Goal: Download file/media

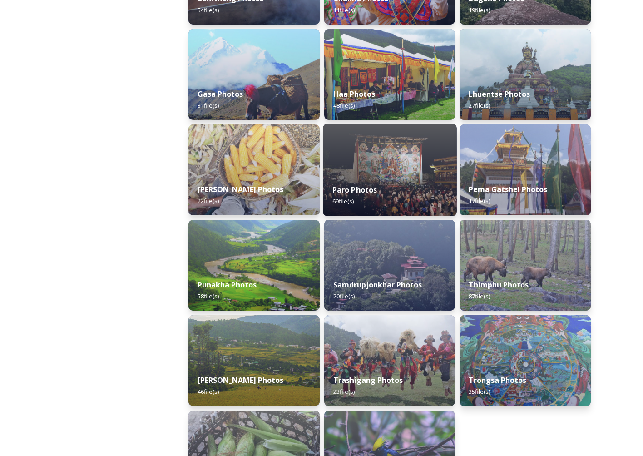
scroll to position [85, 0]
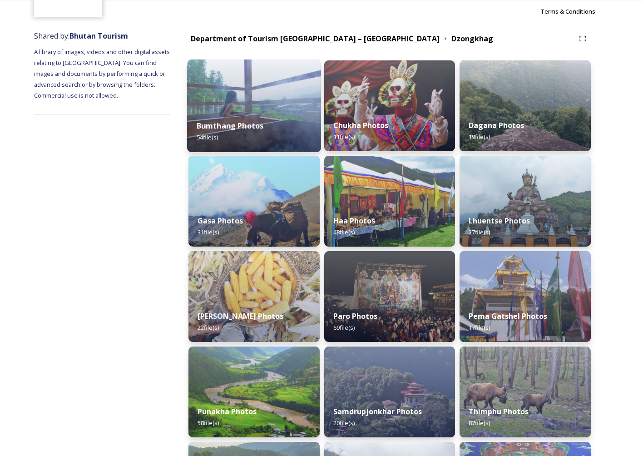
click at [260, 123] on strong "Bumthang Photos" at bounding box center [230, 126] width 67 height 10
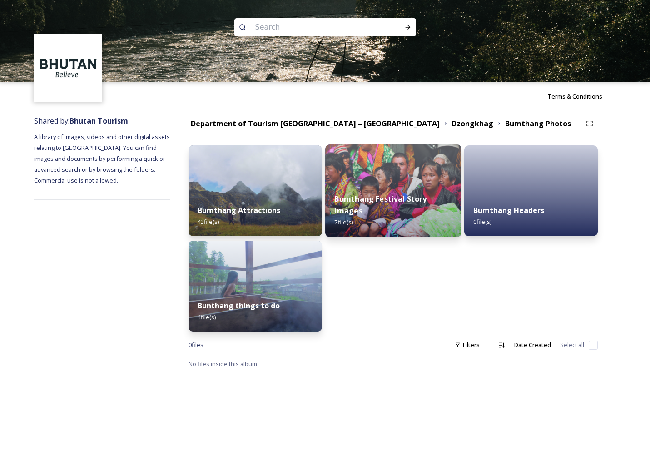
click at [375, 176] on img at bounding box center [393, 190] width 136 height 93
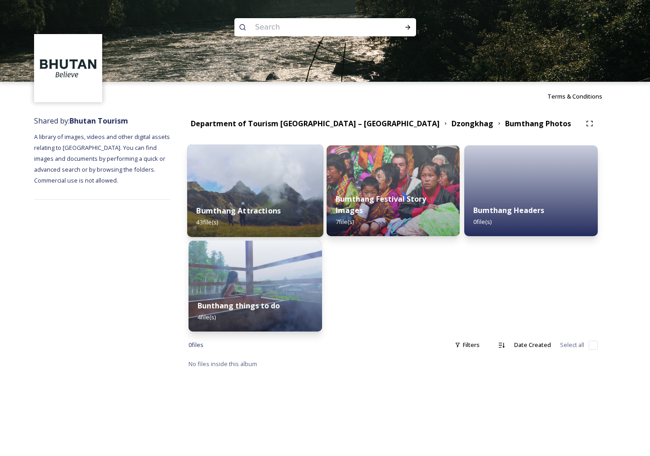
click at [245, 206] on strong "Bumthang Attractions" at bounding box center [238, 211] width 84 height 10
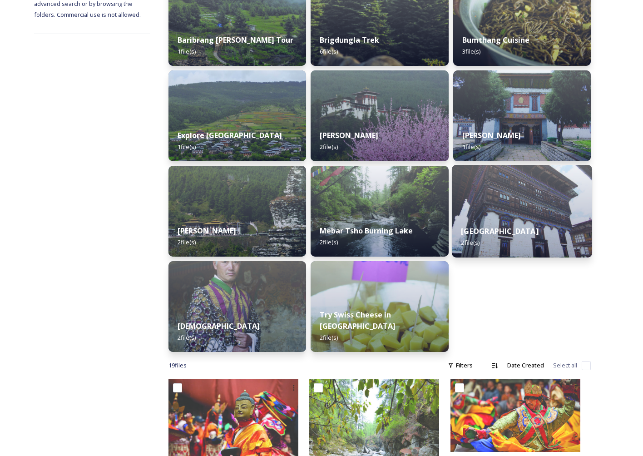
scroll to position [114, 0]
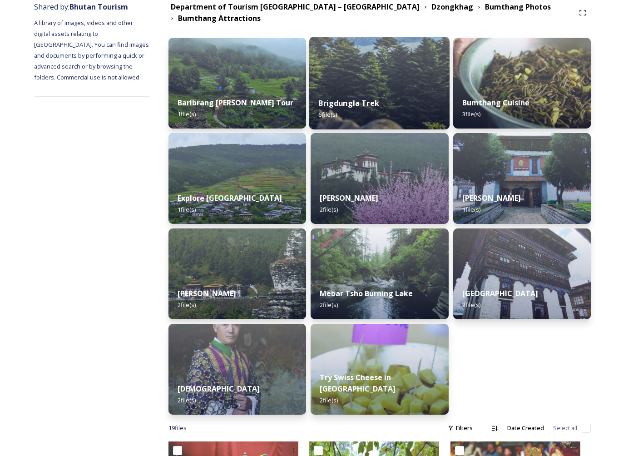
click at [378, 95] on div "Brigdungla Trek 6 file(s)" at bounding box center [379, 108] width 140 height 41
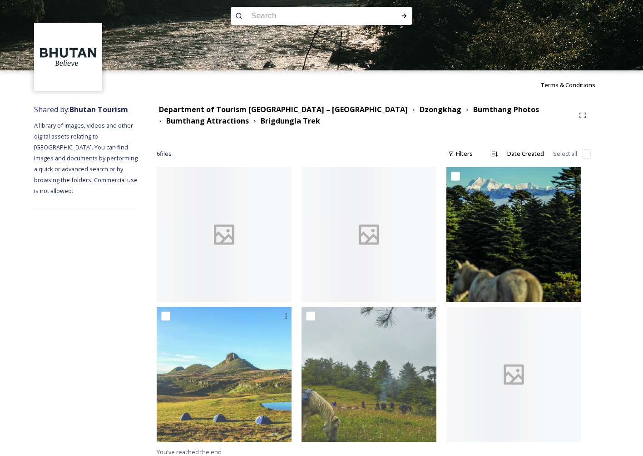
scroll to position [16, 0]
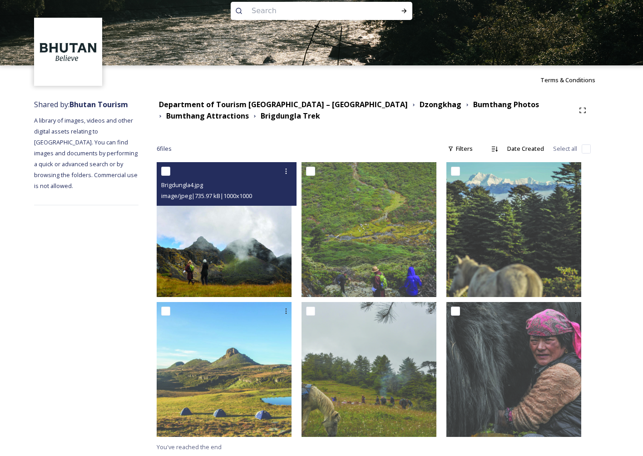
click at [251, 256] on img at bounding box center [224, 229] width 135 height 135
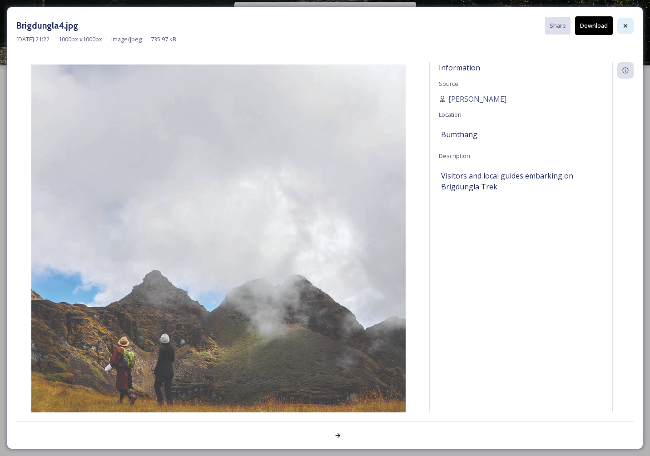
click at [623, 22] on icon at bounding box center [625, 25] width 7 height 7
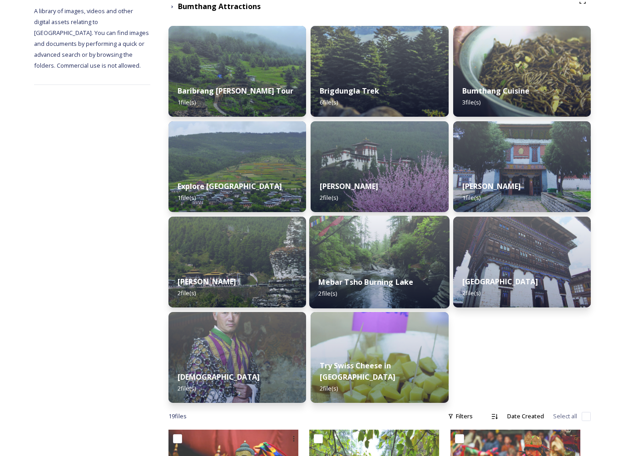
scroll to position [135, 0]
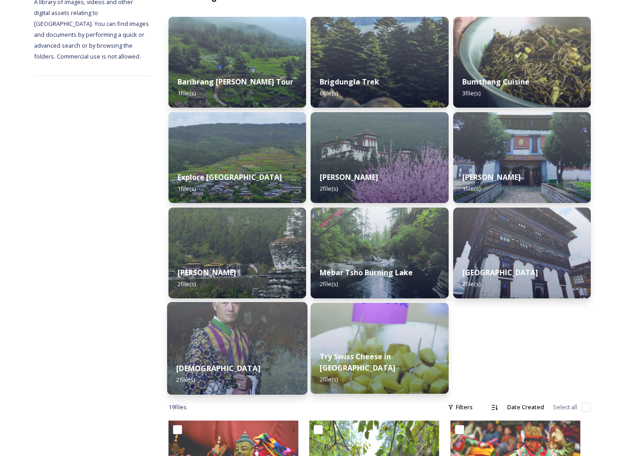
click at [259, 357] on div "[DEMOGRAPHIC_DATA] 2 file(s)" at bounding box center [237, 373] width 140 height 41
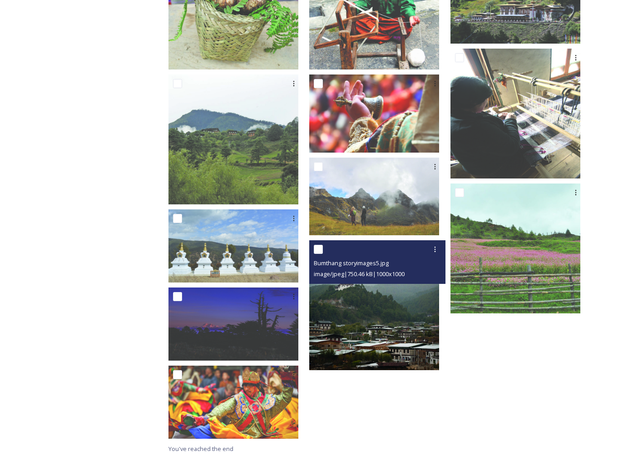
scroll to position [884, 0]
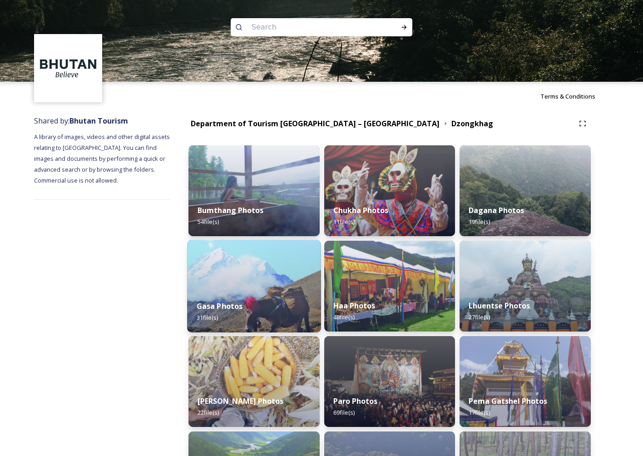
click at [266, 301] on div "Gasa Photos 31 file(s)" at bounding box center [254, 311] width 134 height 41
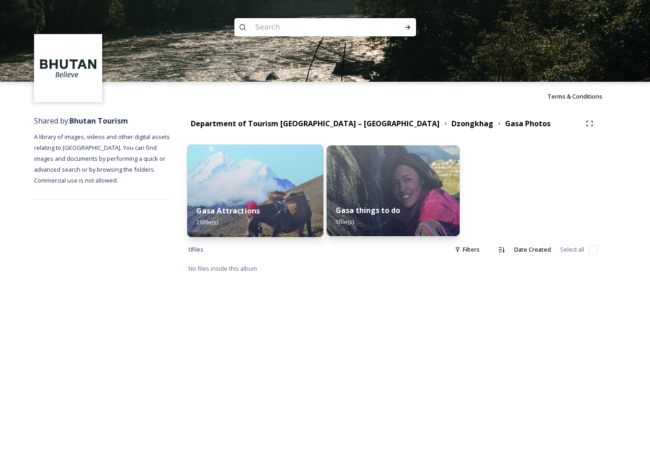
click at [278, 187] on img at bounding box center [255, 190] width 136 height 93
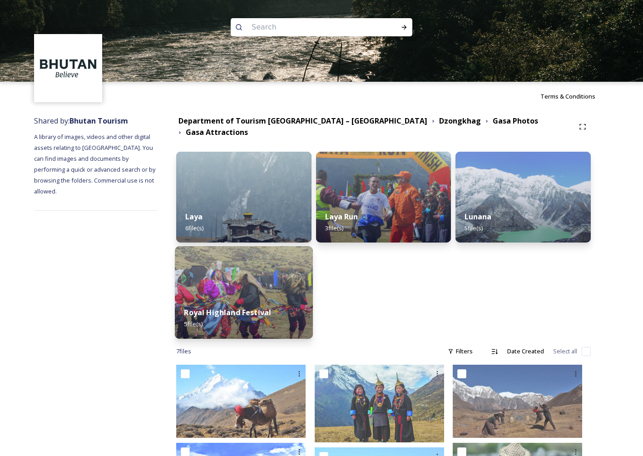
click at [248, 307] on strong "Royal Highland Festival" at bounding box center [227, 312] width 87 height 10
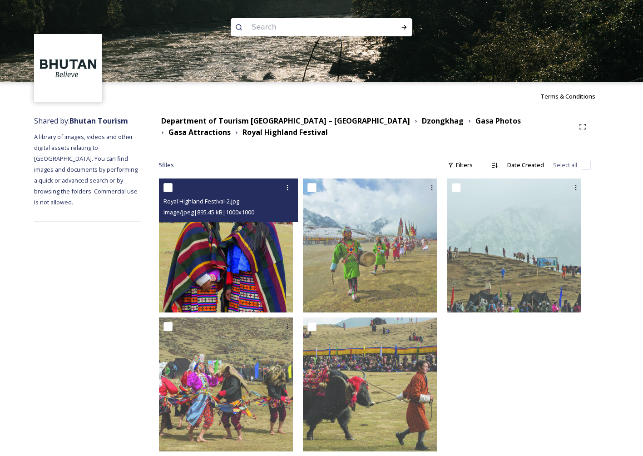
click at [284, 258] on img at bounding box center [226, 245] width 134 height 134
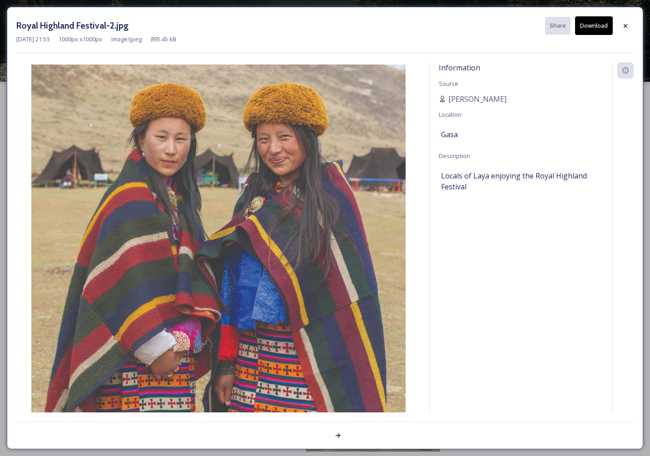
click at [598, 25] on button "Download" at bounding box center [594, 25] width 38 height 19
click at [626, 25] on icon at bounding box center [626, 26] width 4 height 4
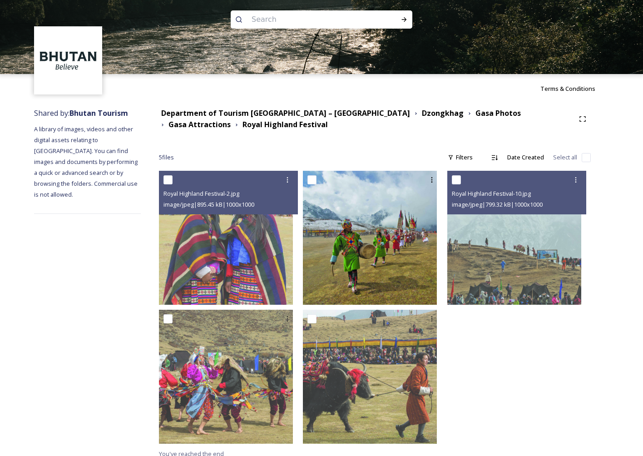
scroll to position [15, 0]
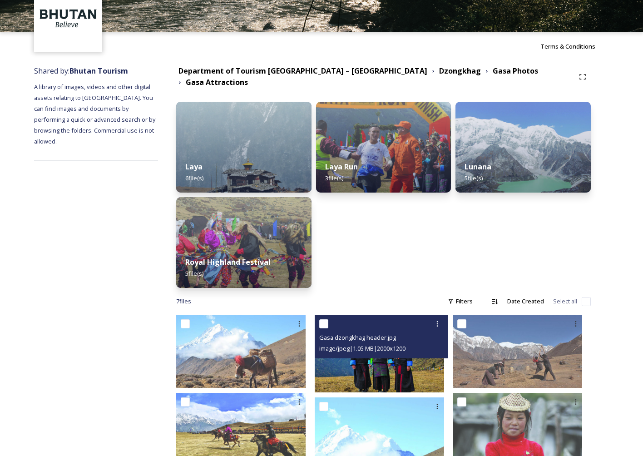
scroll to position [161, 0]
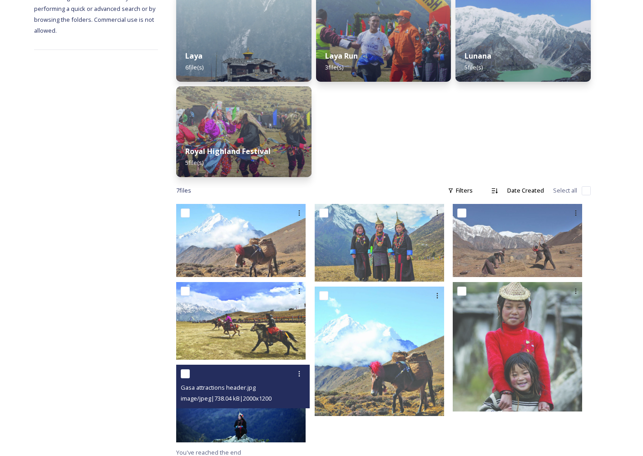
click at [268, 421] on img at bounding box center [240, 404] width 129 height 78
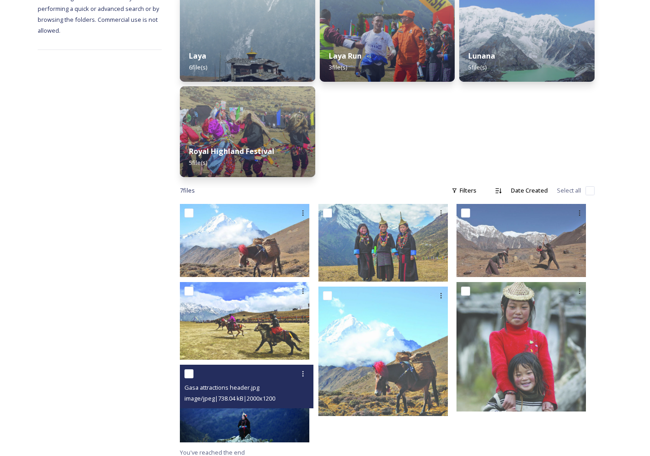
scroll to position [134, 0]
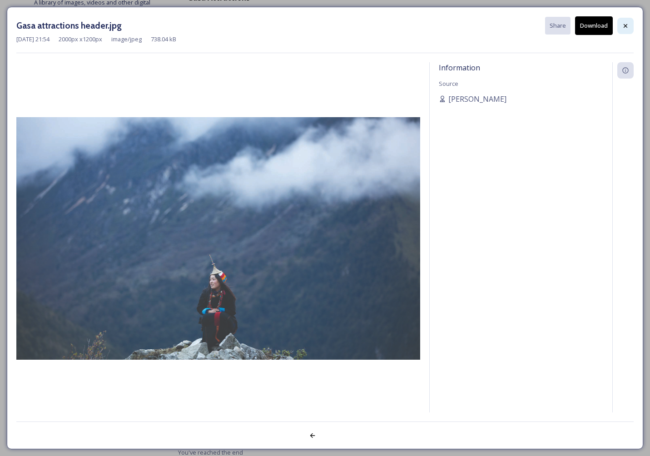
click at [628, 29] on icon at bounding box center [625, 25] width 7 height 7
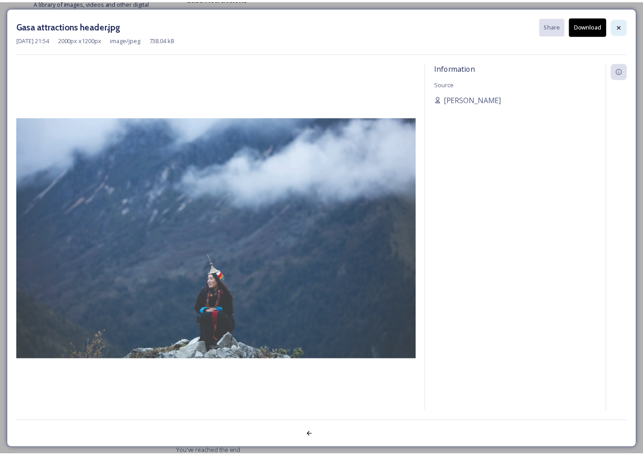
scroll to position [161, 0]
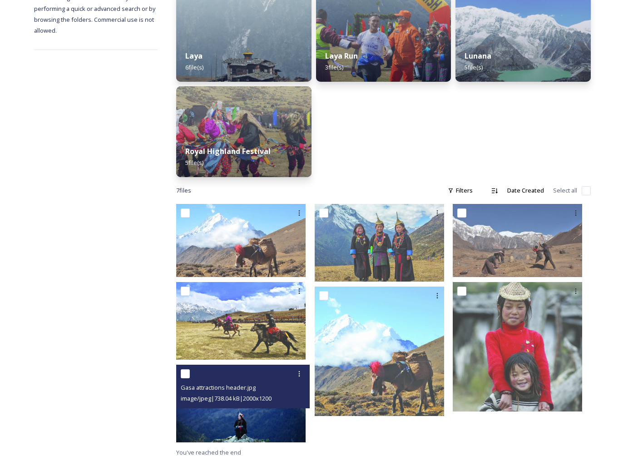
click at [294, 413] on img at bounding box center [240, 404] width 129 height 78
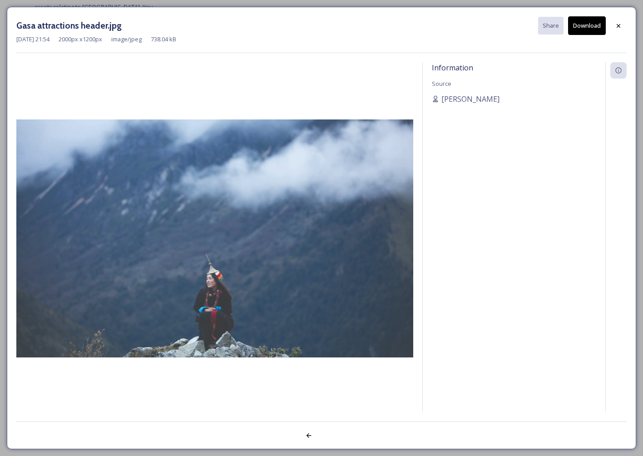
scroll to position [134, 0]
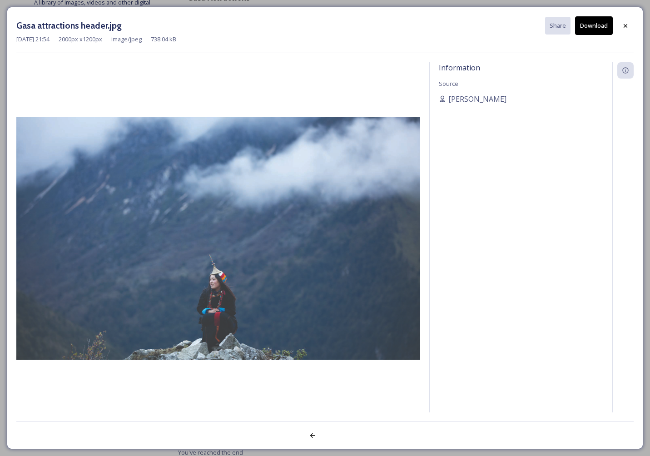
click at [603, 28] on button "Download" at bounding box center [594, 25] width 38 height 19
click at [628, 27] on icon at bounding box center [625, 25] width 7 height 7
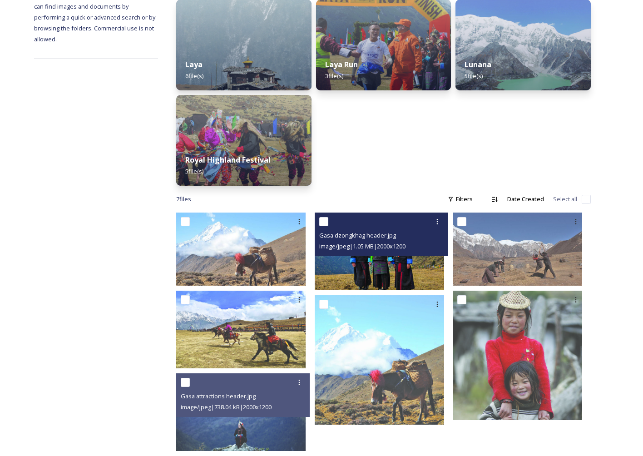
scroll to position [161, 0]
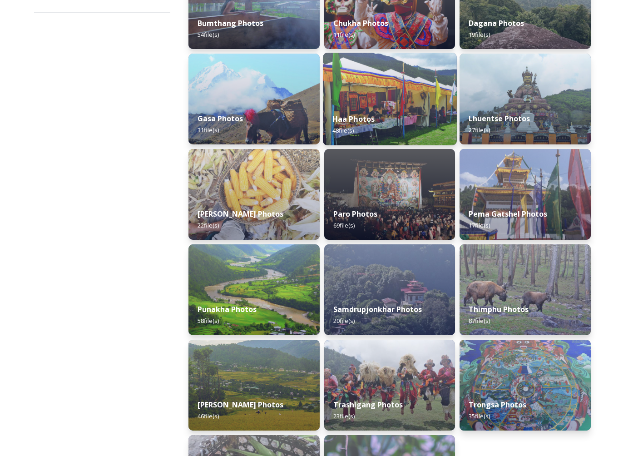
scroll to position [188, 0]
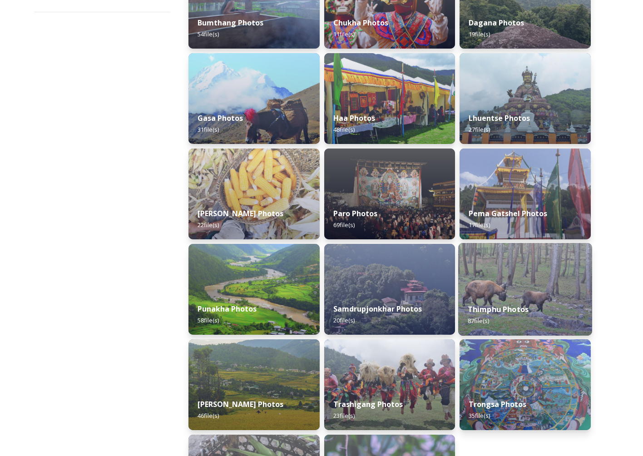
click at [507, 293] on img at bounding box center [525, 289] width 134 height 93
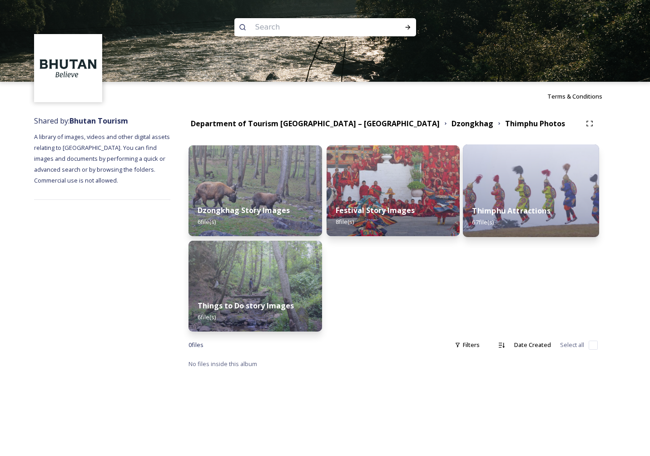
click at [528, 183] on img at bounding box center [531, 190] width 136 height 93
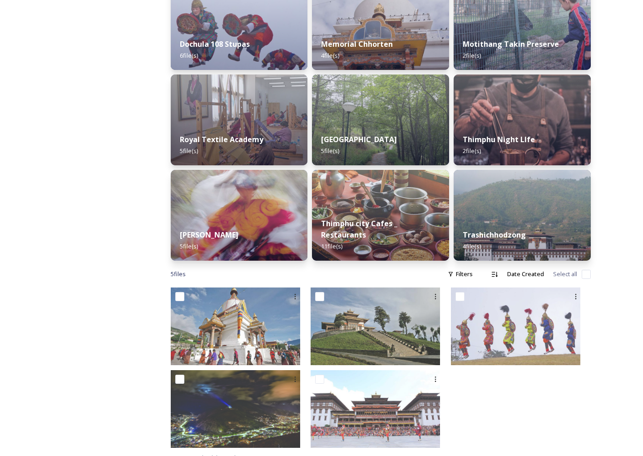
scroll to position [369, 0]
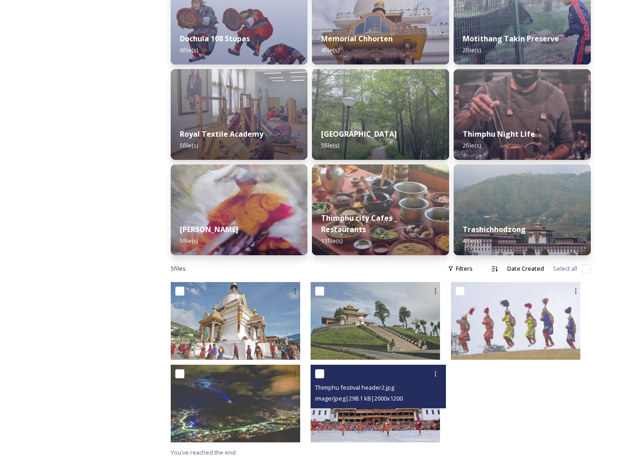
click at [391, 416] on img at bounding box center [375, 404] width 129 height 78
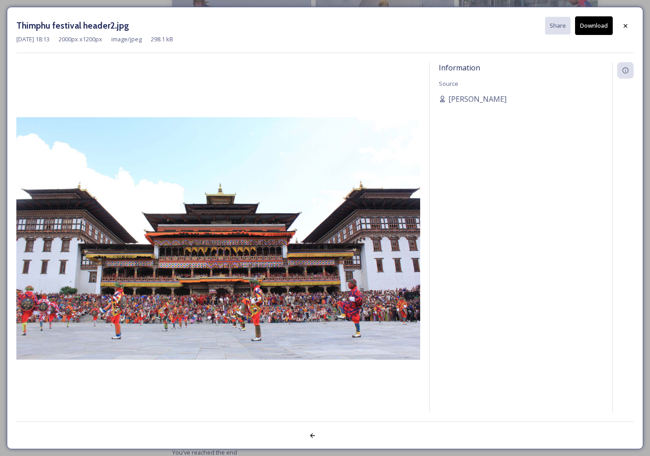
click at [603, 27] on button "Download" at bounding box center [594, 25] width 38 height 19
click at [624, 24] on icon at bounding box center [626, 26] width 4 height 4
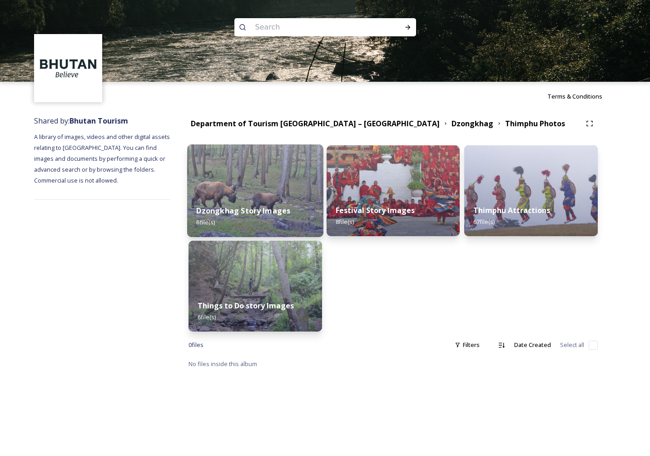
click at [254, 213] on strong "Dzongkhag Story Images" at bounding box center [243, 211] width 94 height 10
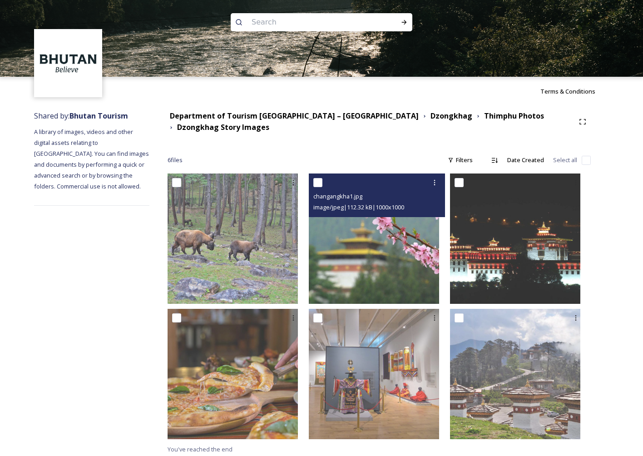
scroll to position [7, 0]
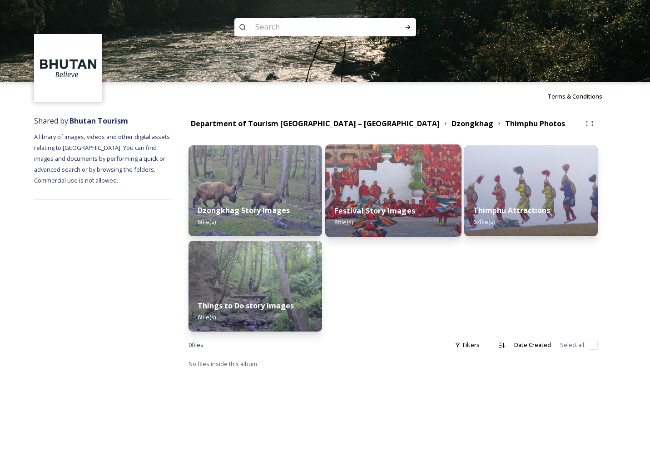
click at [392, 207] on strong "Festival Story Images" at bounding box center [374, 211] width 80 height 10
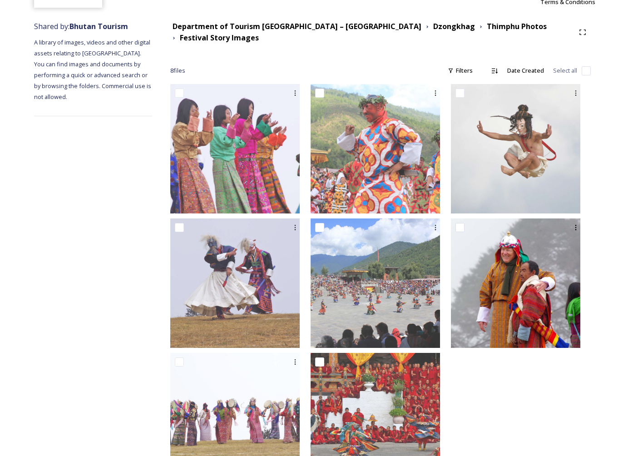
scroll to position [134, 0]
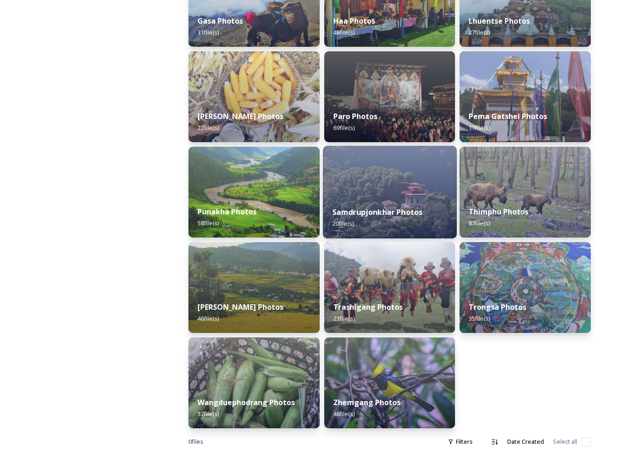
scroll to position [299, 0]
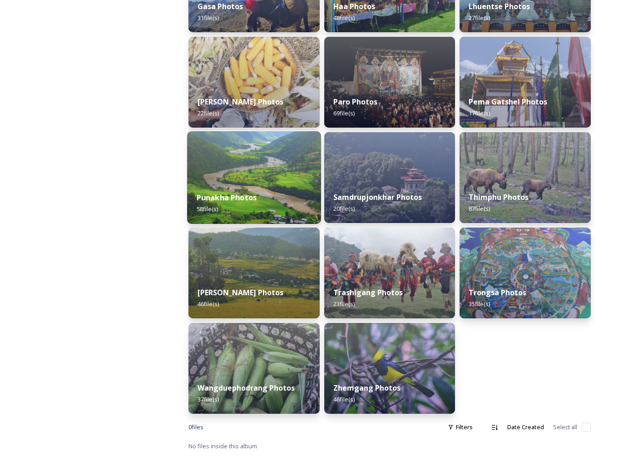
click at [248, 191] on div "Punakha Photos 58 file(s)" at bounding box center [254, 203] width 134 height 41
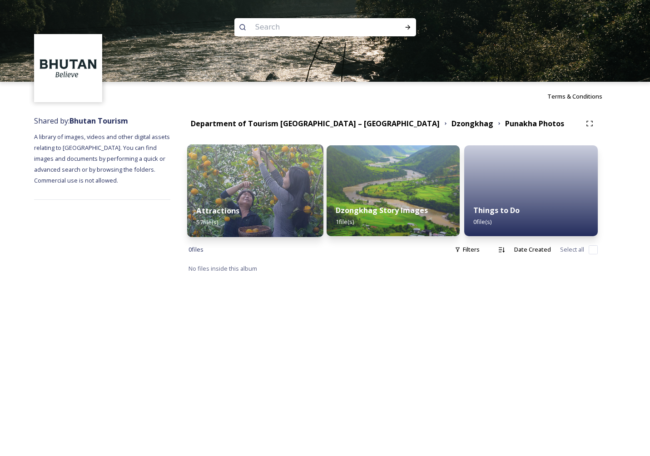
click at [271, 207] on div "Attractions 57 file(s)" at bounding box center [255, 216] width 136 height 41
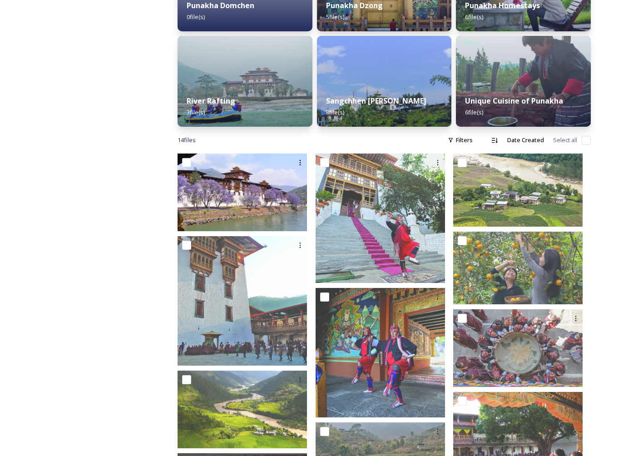
scroll to position [223, 0]
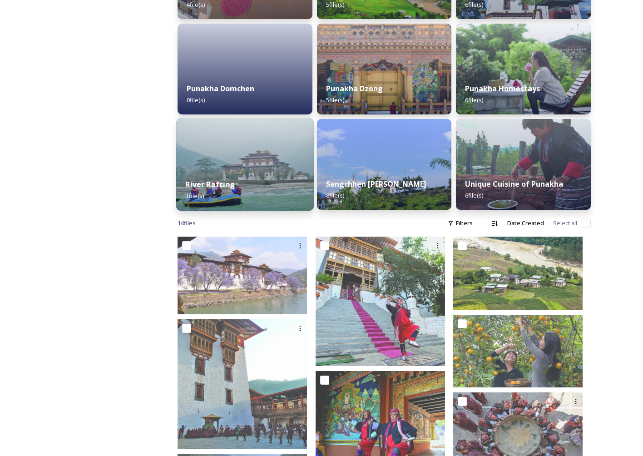
click at [276, 181] on div "River Rafting 3 file(s)" at bounding box center [244, 189] width 137 height 41
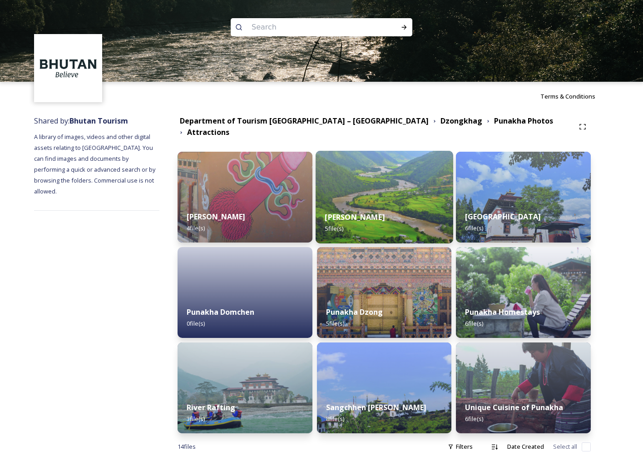
click at [407, 179] on img at bounding box center [384, 197] width 137 height 93
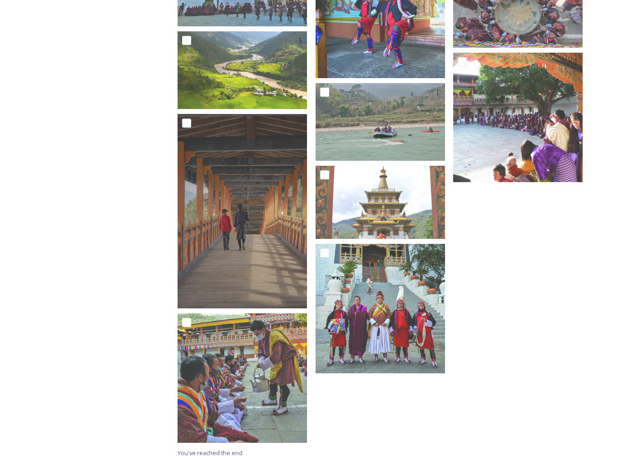
scroll to position [642, 0]
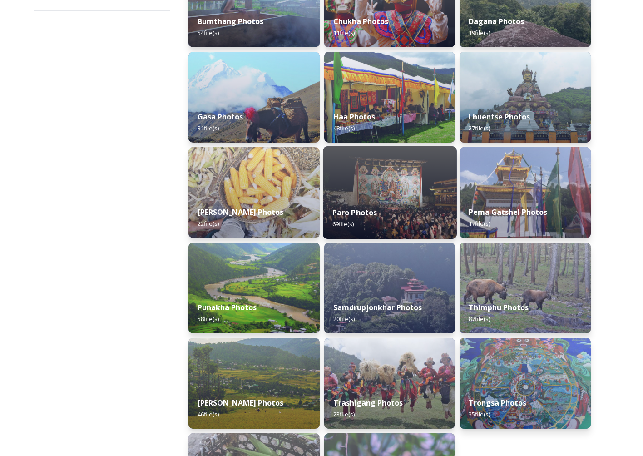
scroll to position [191, 0]
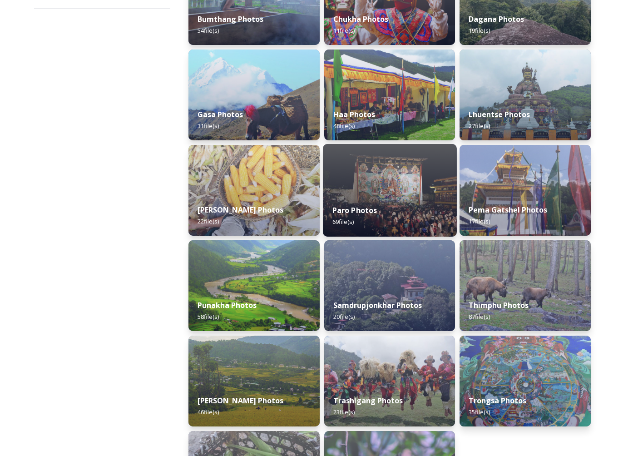
click at [388, 203] on div "Paro Photos 69 file(s)" at bounding box center [390, 215] width 134 height 41
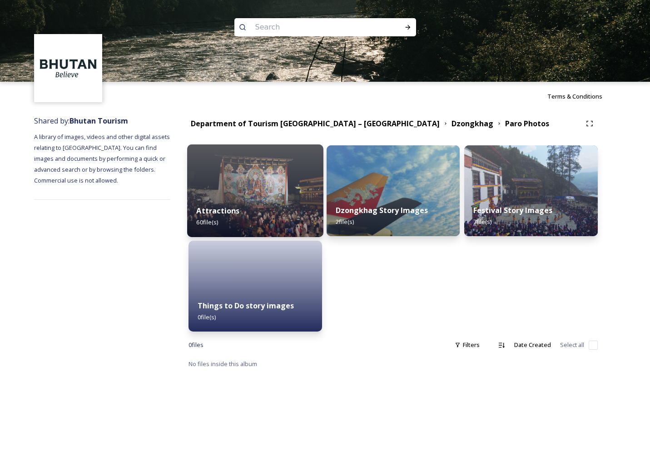
click at [281, 192] on img at bounding box center [255, 190] width 136 height 93
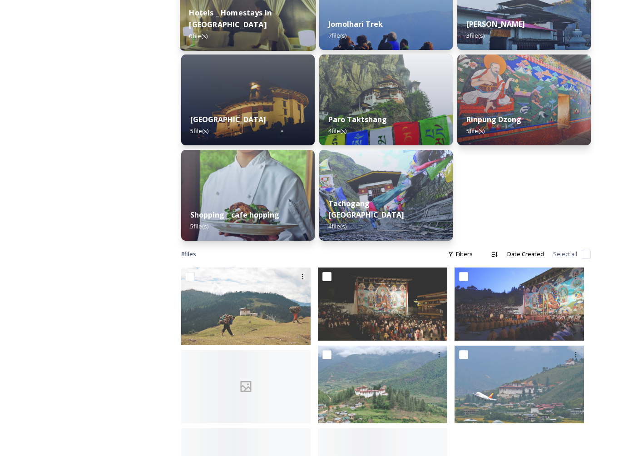
scroll to position [347, 0]
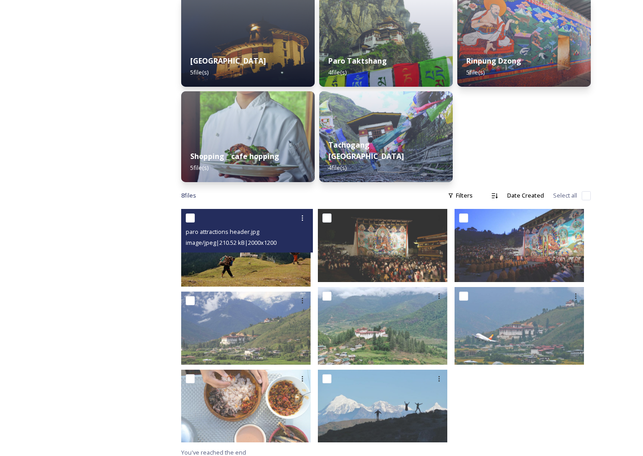
click at [251, 264] on img at bounding box center [245, 248] width 129 height 78
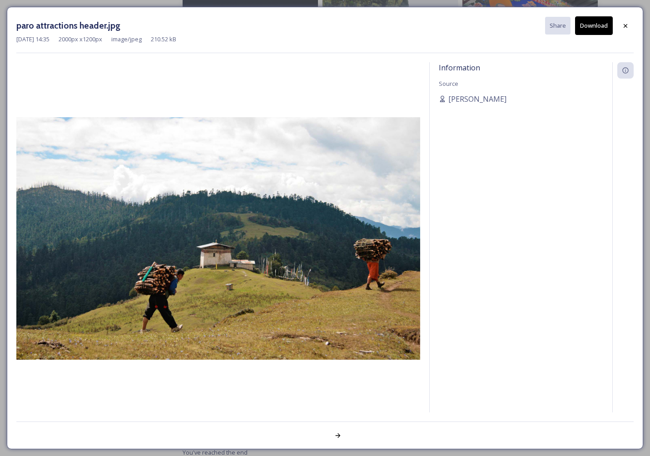
click at [626, 29] on icon at bounding box center [625, 25] width 7 height 7
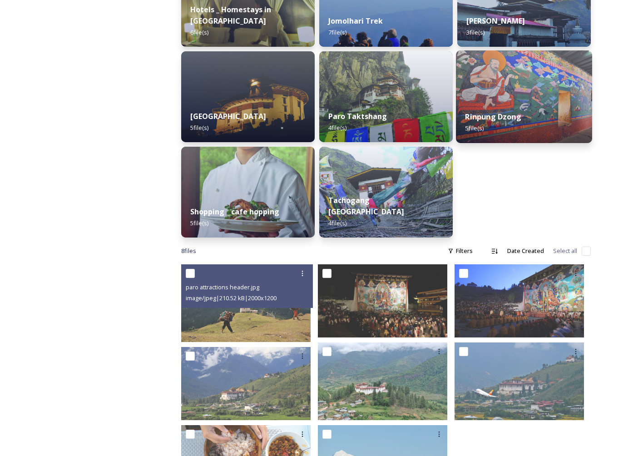
scroll to position [51, 0]
